Goal: Book appointment/travel/reservation

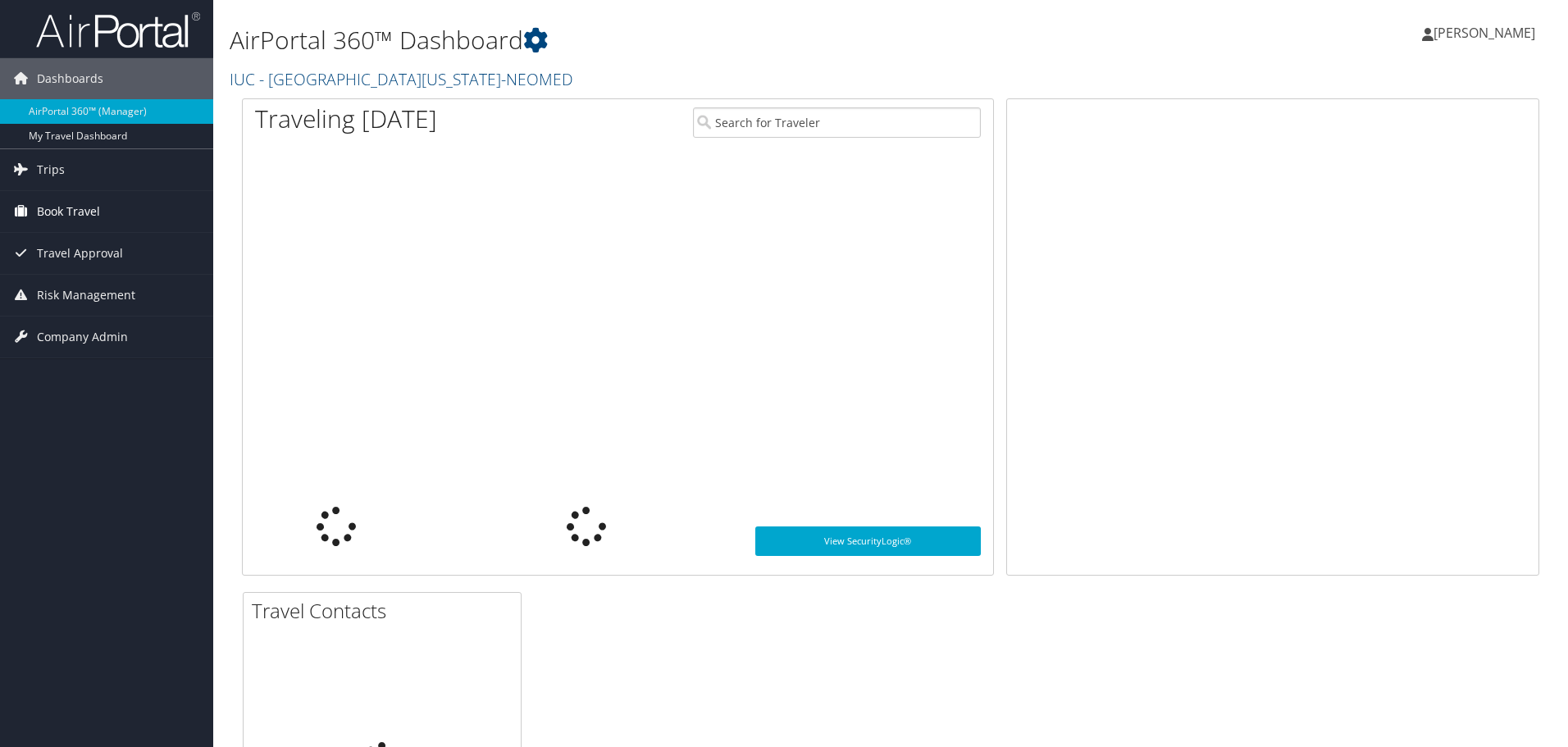
click at [61, 213] on span "Book Travel" at bounding box center [68, 211] width 63 height 41
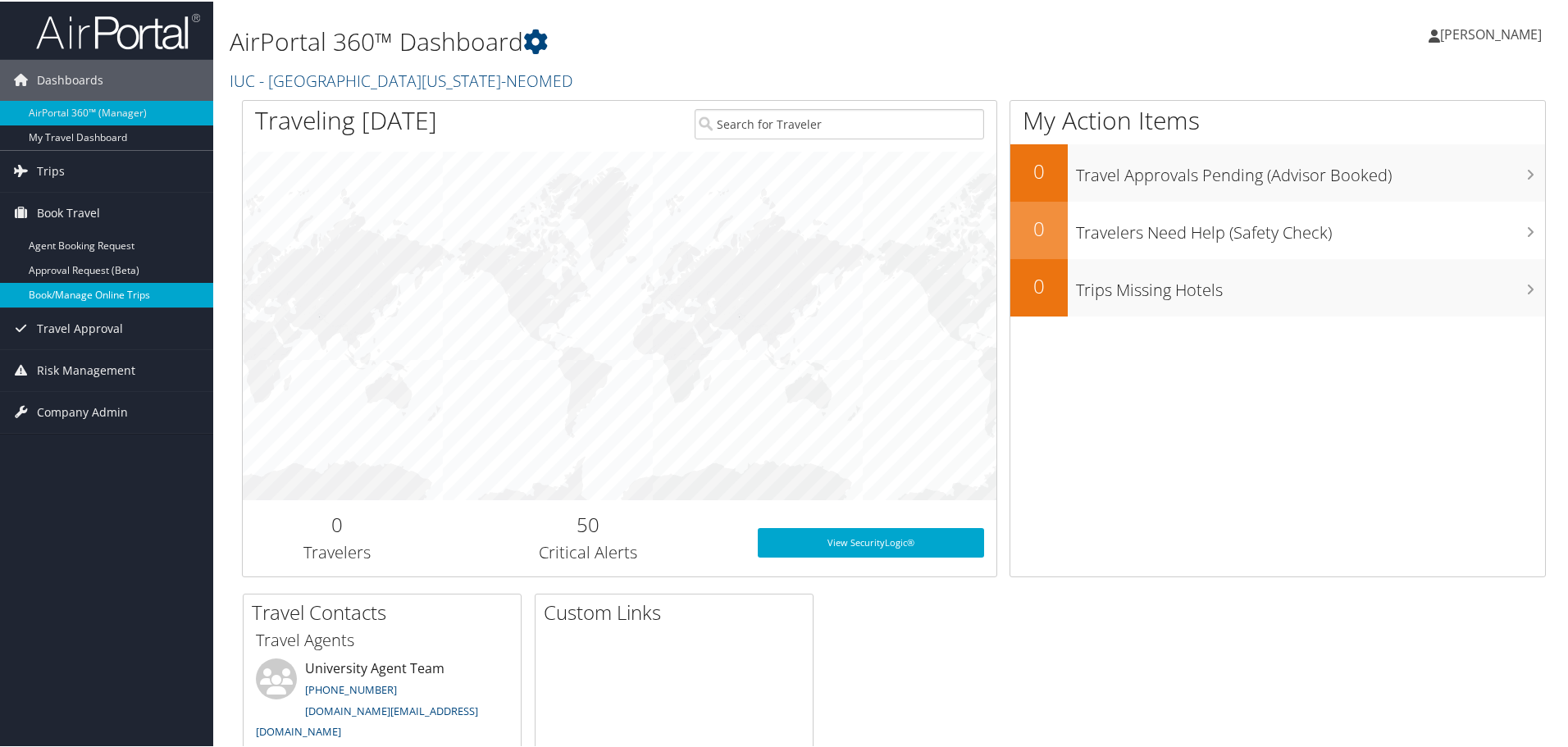
click at [75, 290] on link "Book/Manage Online Trips" at bounding box center [106, 293] width 213 height 25
